Goal: Transaction & Acquisition: Purchase product/service

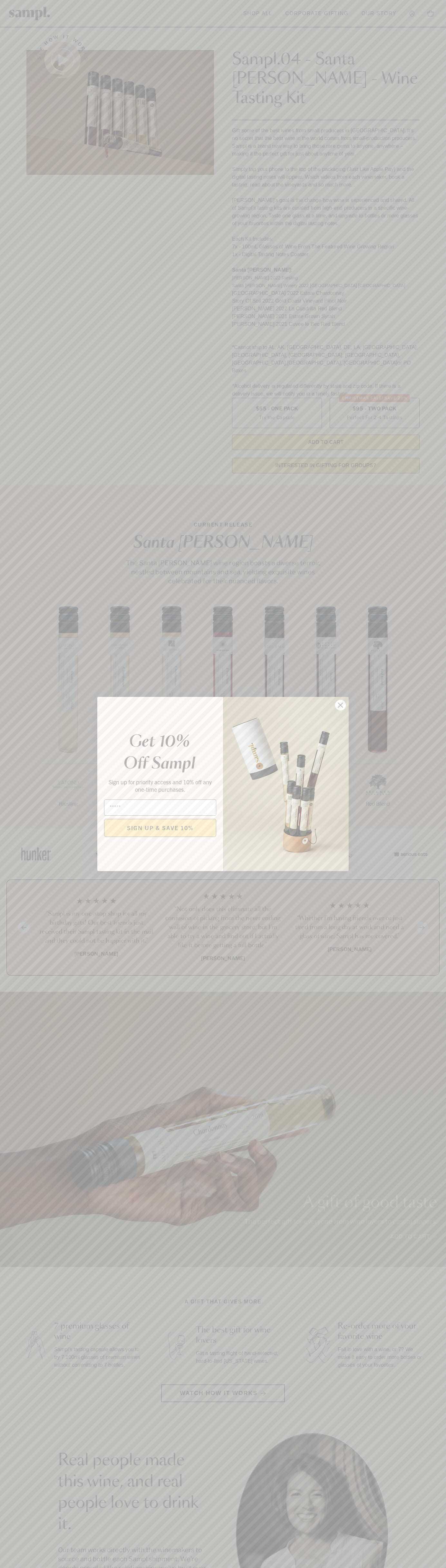
click at [341, 705] on icon "Close dialog" at bounding box center [341, 705] width 4 height 4
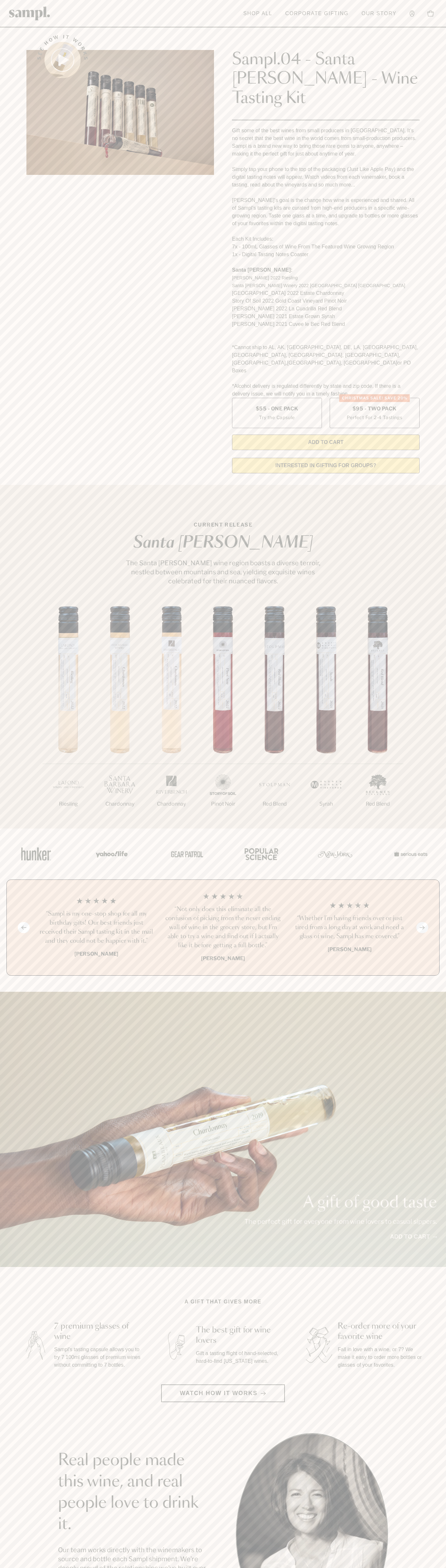
click at [209, 8] on header "Toggle navigation menu Shop All Corporate Gifting Our Story Account Story Shop …" at bounding box center [223, 13] width 446 height 27
click at [429, 773] on div "1/7 Riesling 2/7 Chardonnay 3/7" at bounding box center [223, 717] width 446 height 223
click at [173, 1567] on html "Skip to main content Toggle navigation menu Shop All Corporate Gifting Our Stor…" at bounding box center [223, 1304] width 446 height 2608
click at [10, 830] on div at bounding box center [223, 854] width 445 height 51
